Goal: Find contact information: Find contact information

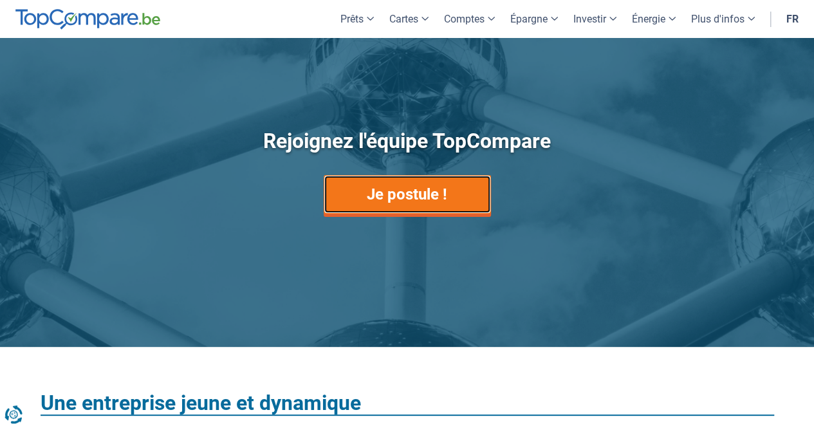
click at [408, 204] on link "Je postule !" at bounding box center [407, 194] width 167 height 39
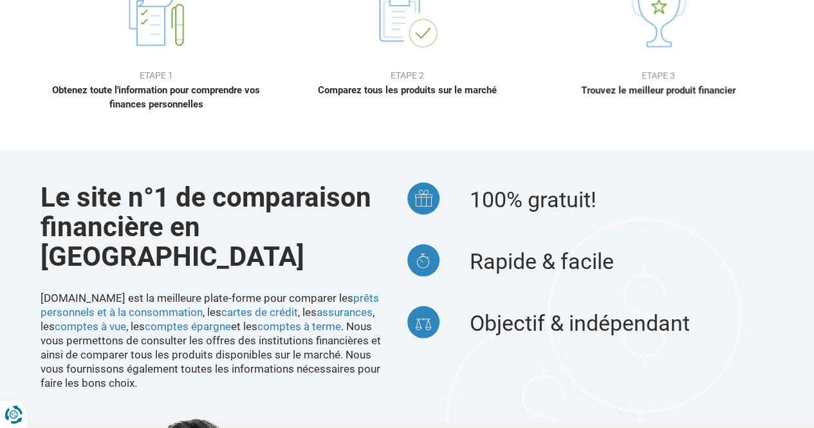
drag, startPoint x: 823, startPoint y: 28, endPoint x: 822, endPoint y: 156, distance: 128.1
